Goal: Task Accomplishment & Management: Manage account settings

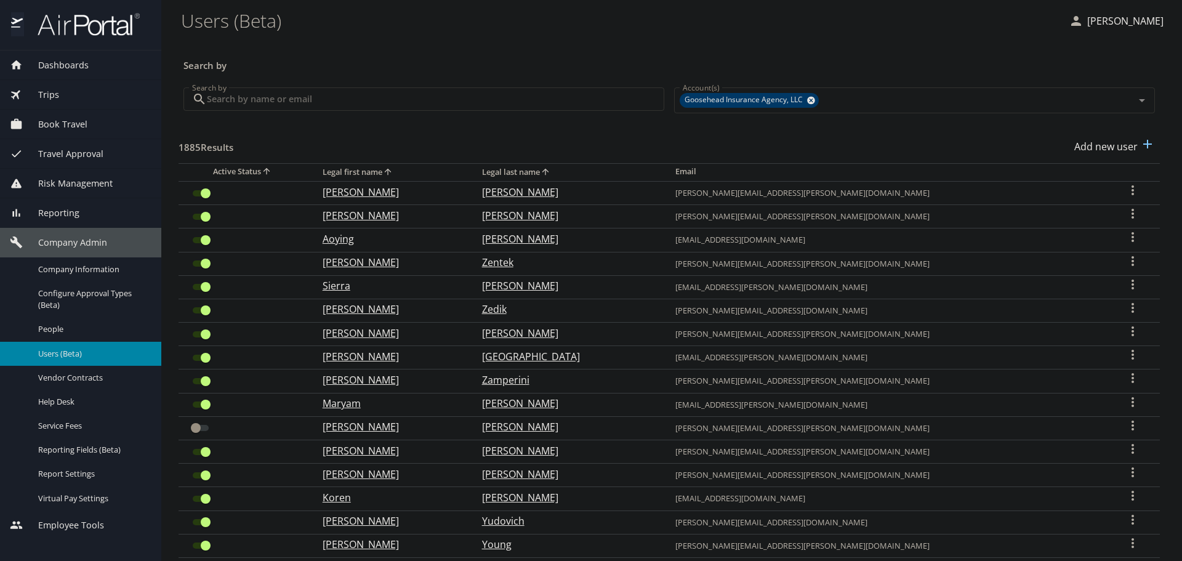
click at [344, 106] on input "Search by" at bounding box center [435, 98] width 457 height 23
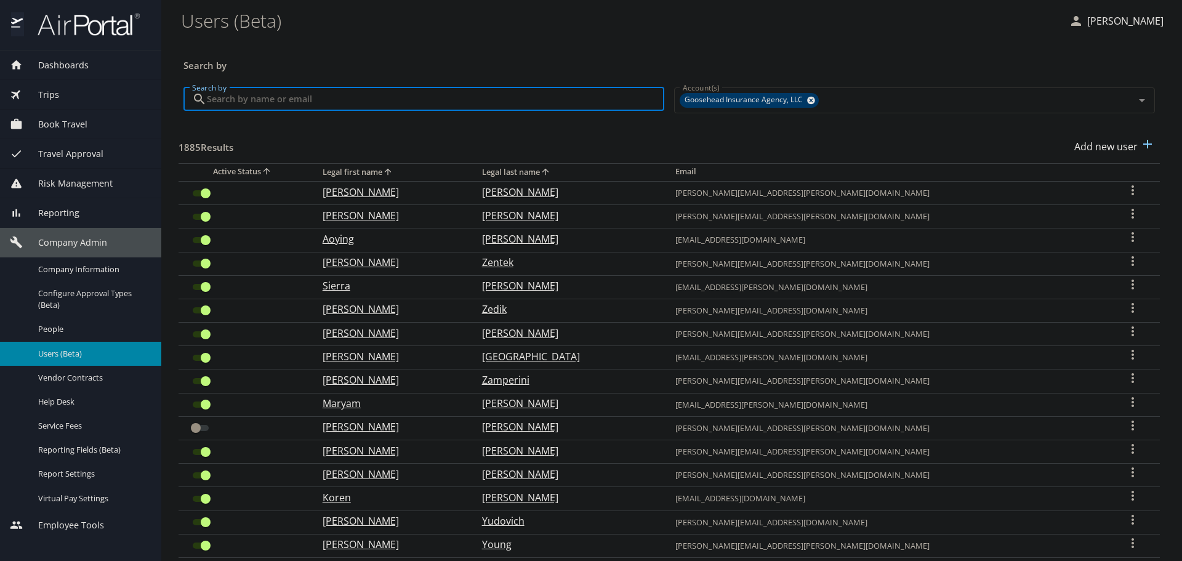
paste input "morgan.murtha@goosehead.com"
type input "morgan.murtha@goosehead.com"
click at [358, 97] on input "morgan.murtha@goosehead.com" at bounding box center [435, 98] width 457 height 23
click at [543, 103] on input "morgan.murtha@goosehead.com" at bounding box center [435, 98] width 457 height 23
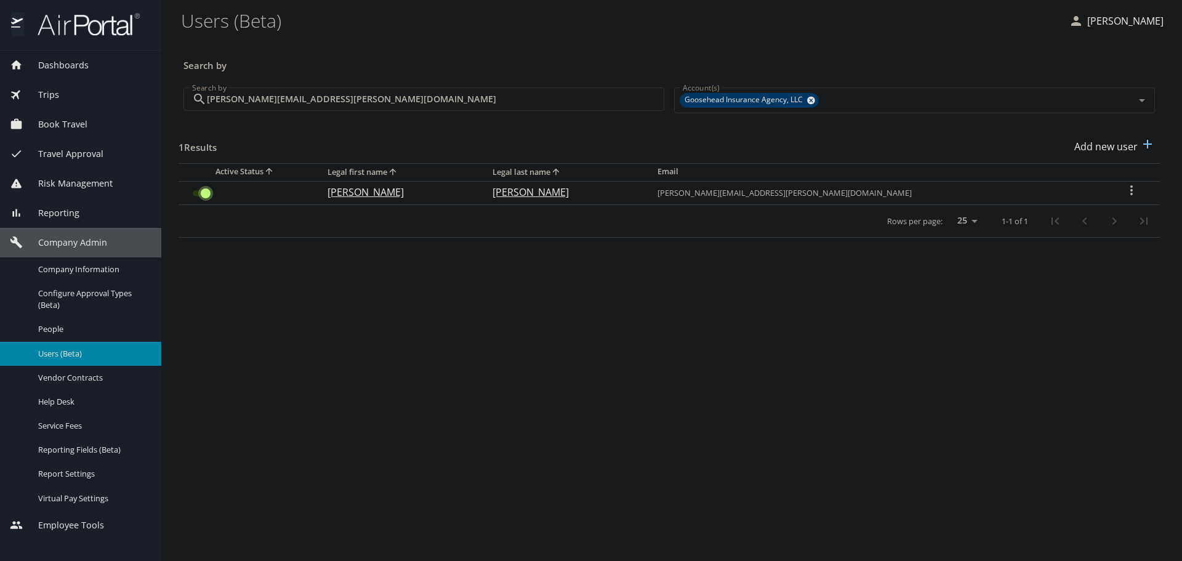
click at [208, 193] on input "User Search Table" at bounding box center [205, 193] width 44 height 15
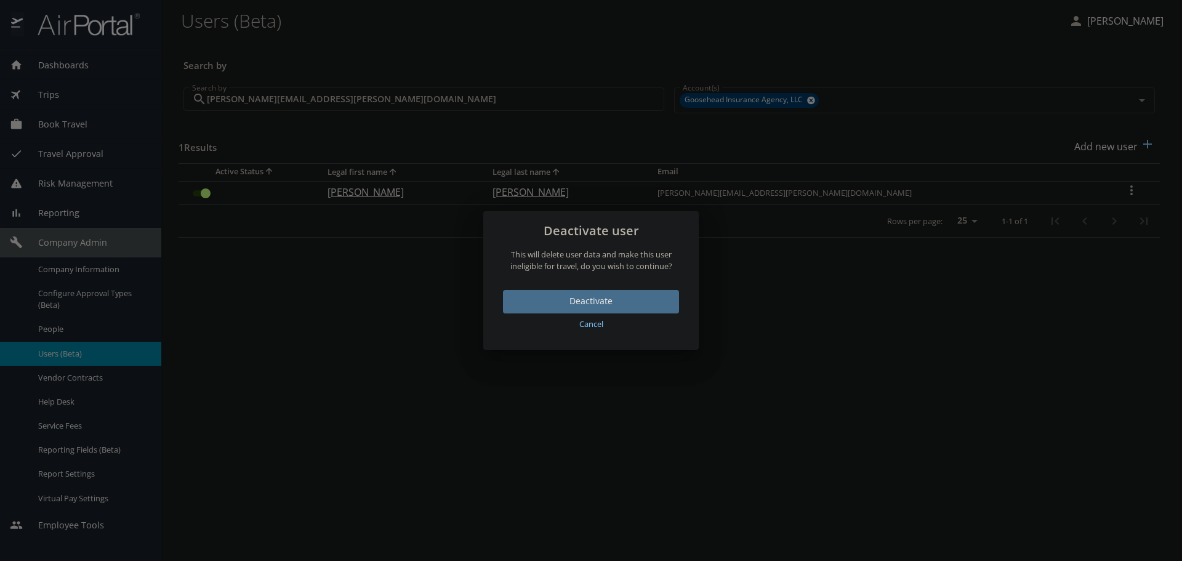
click at [525, 295] on span "Deactivate" at bounding box center [591, 301] width 156 height 15
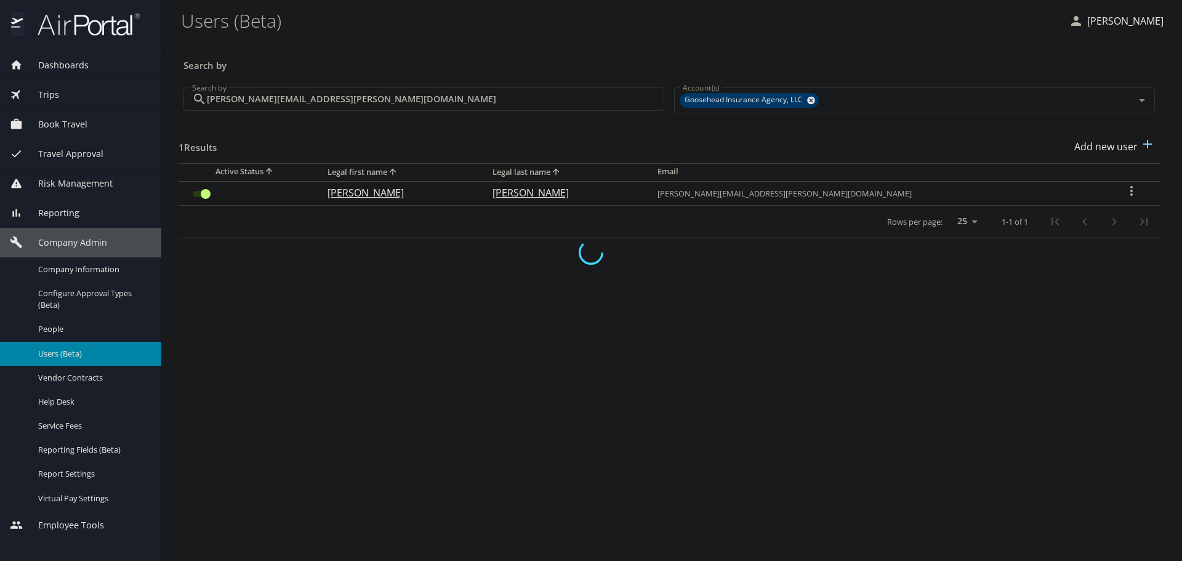
checkbox input "false"
